Goal: Navigation & Orientation: Find specific page/section

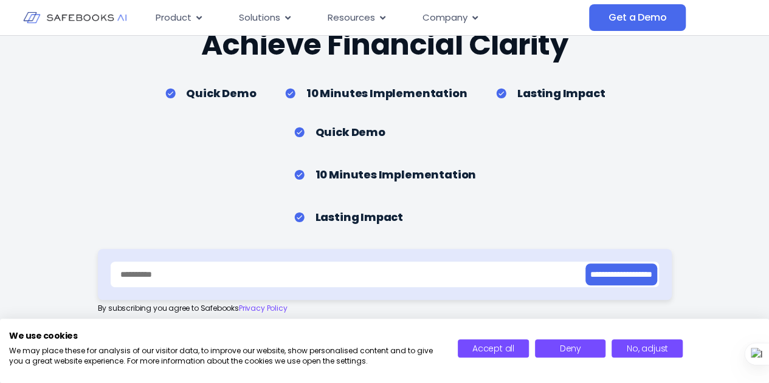
scroll to position [2598, 0]
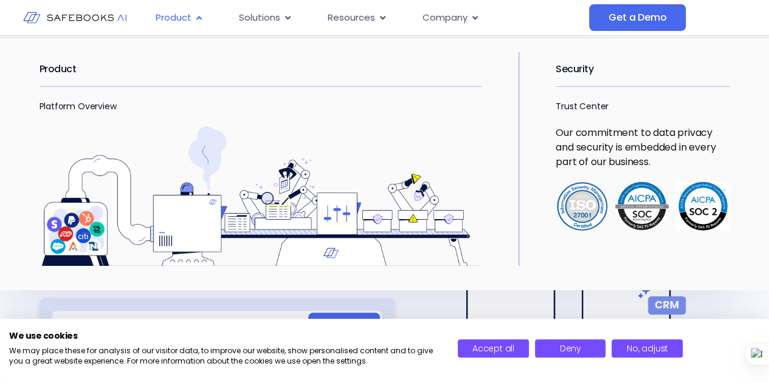
click at [186, 19] on span "Product" at bounding box center [174, 18] width 36 height 14
click at [81, 106] on link "Platform Overview" at bounding box center [78, 106] width 77 height 12
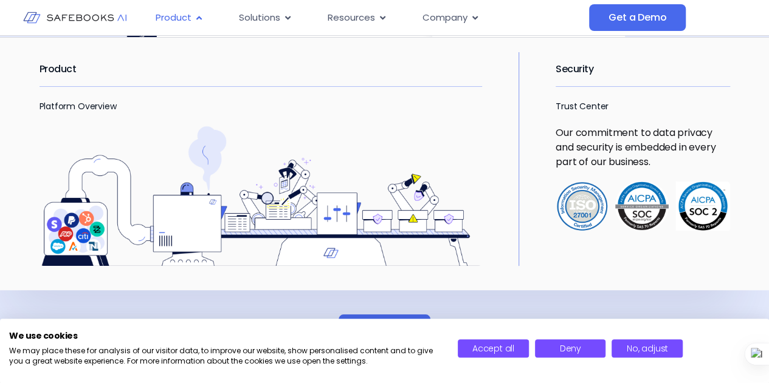
scroll to position [2138, 0]
